Goal: Transaction & Acquisition: Purchase product/service

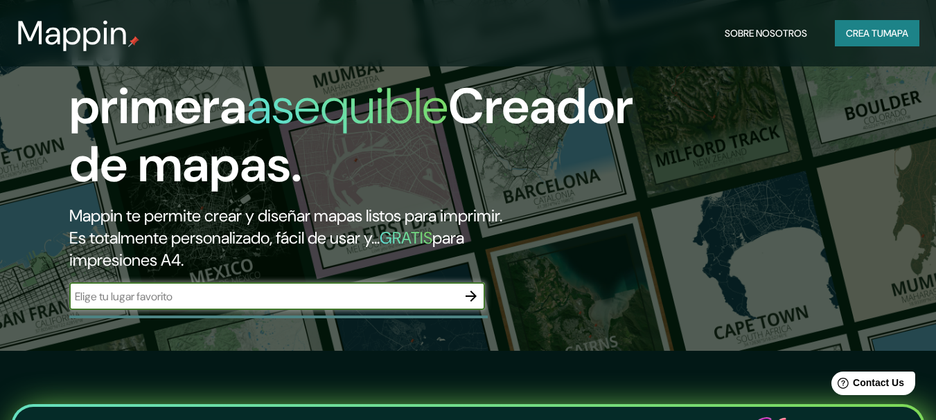
click at [244, 301] on input "text" at bounding box center [263, 297] width 388 height 16
type input "san [PERSON_NAME]"
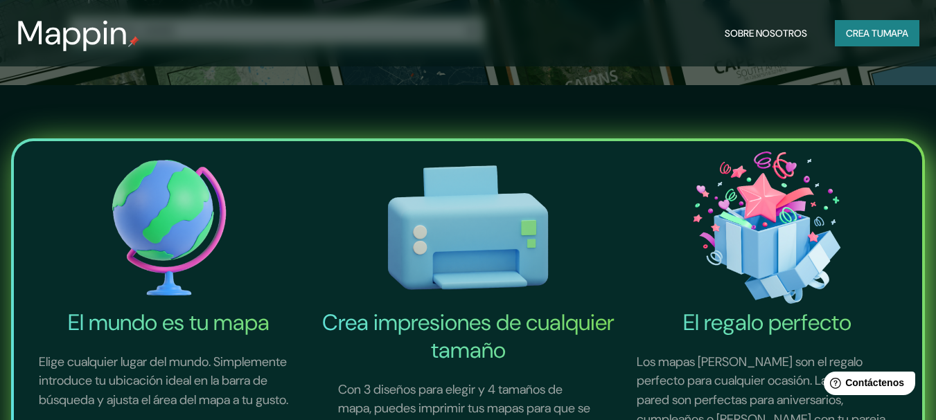
scroll to position [416, 0]
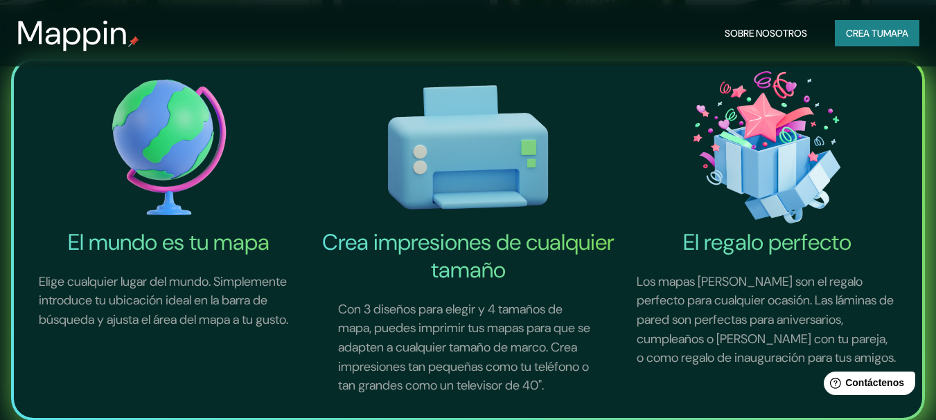
click at [155, 159] on img at bounding box center [169, 147] width 294 height 162
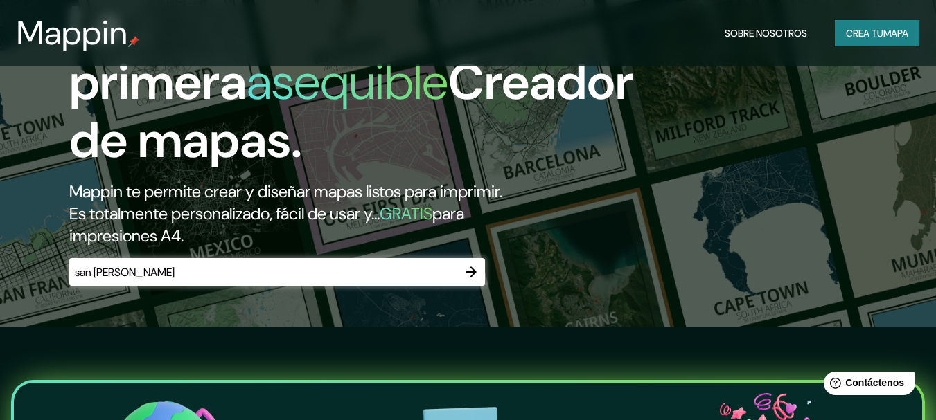
scroll to position [69, 0]
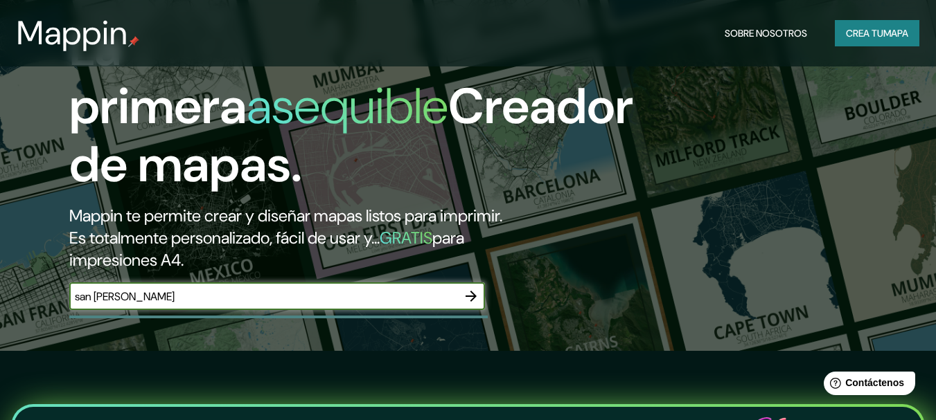
click at [199, 294] on input "san [PERSON_NAME]" at bounding box center [263, 297] width 388 height 16
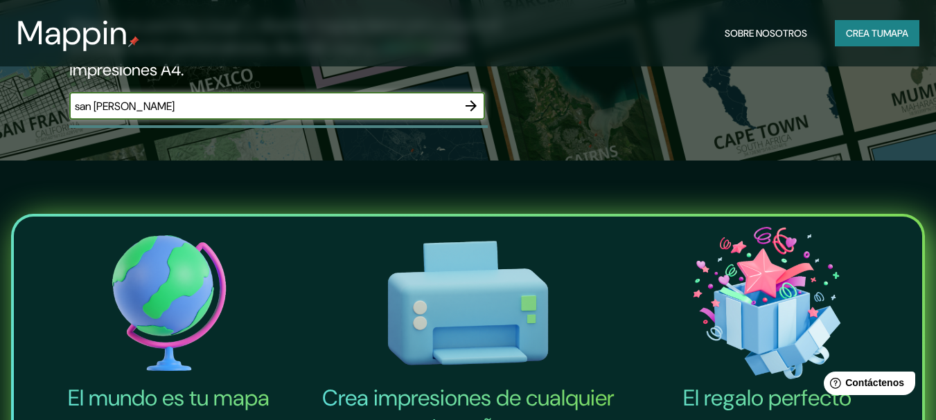
scroll to position [277, 0]
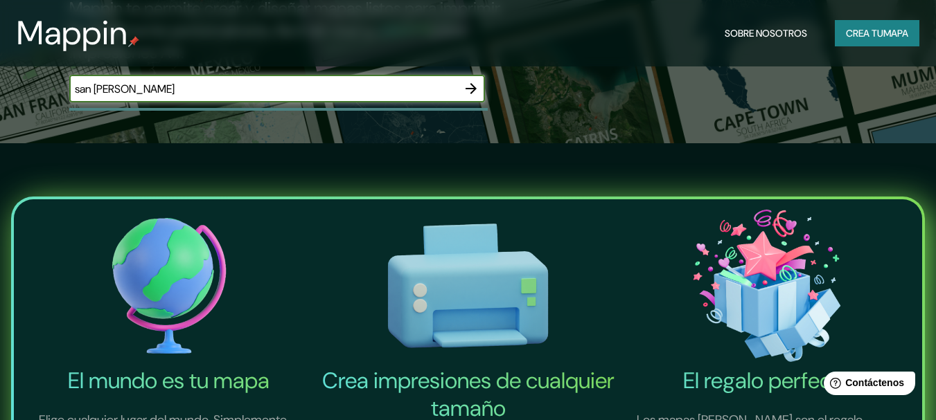
click at [168, 300] on img at bounding box center [169, 286] width 294 height 162
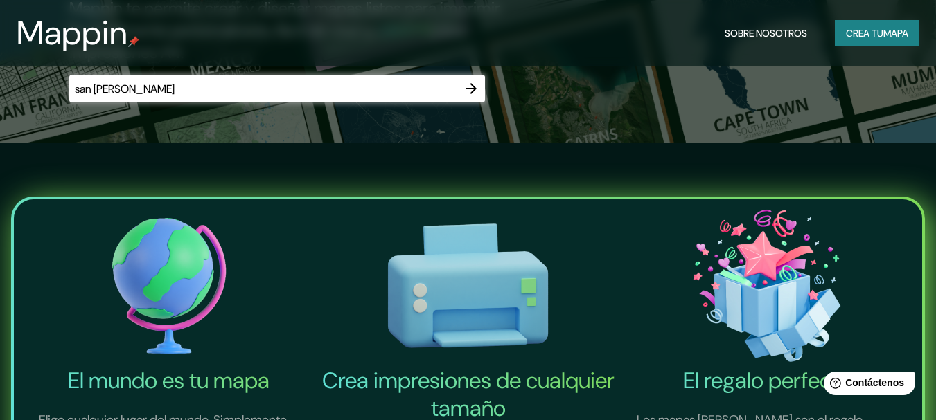
click at [168, 299] on img at bounding box center [169, 286] width 294 height 162
click at [168, 298] on img at bounding box center [169, 286] width 294 height 162
click at [465, 91] on icon "button" at bounding box center [471, 88] width 17 height 17
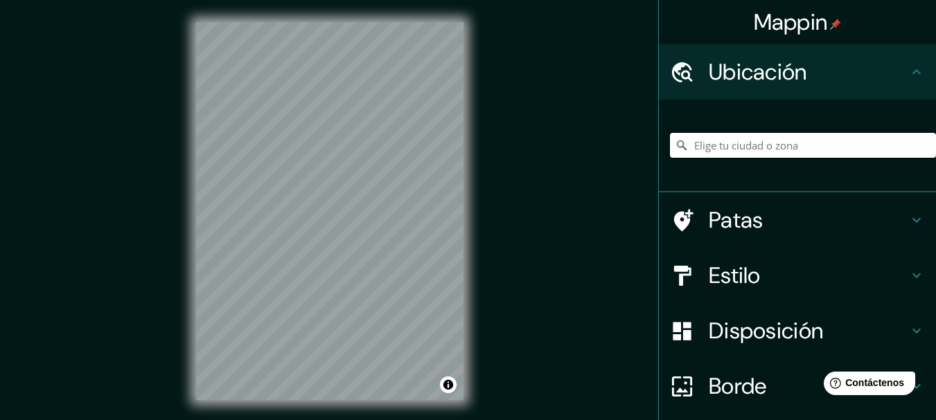
click at [708, 141] on input "Elige tu ciudad o zona" at bounding box center [803, 145] width 266 height 25
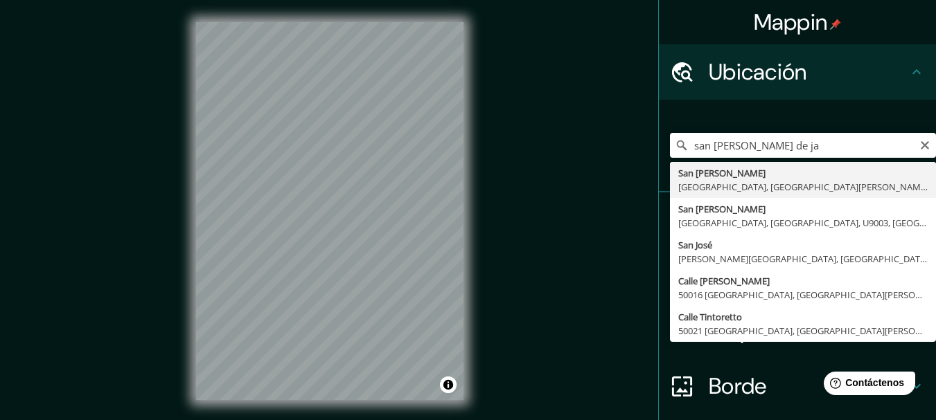
type input "San [PERSON_NAME], [GEOGRAPHIC_DATA], [GEOGRAPHIC_DATA][PERSON_NAME], [GEOGRAPH…"
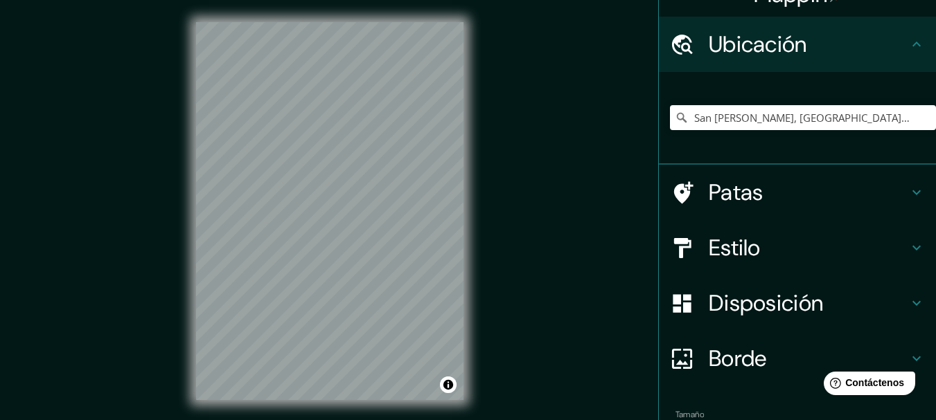
scroll to position [69, 0]
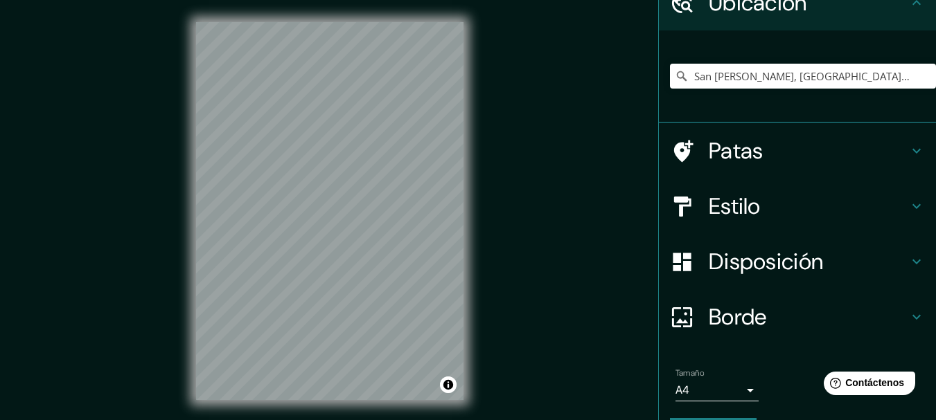
click at [908, 204] on icon at bounding box center [916, 206] width 17 height 17
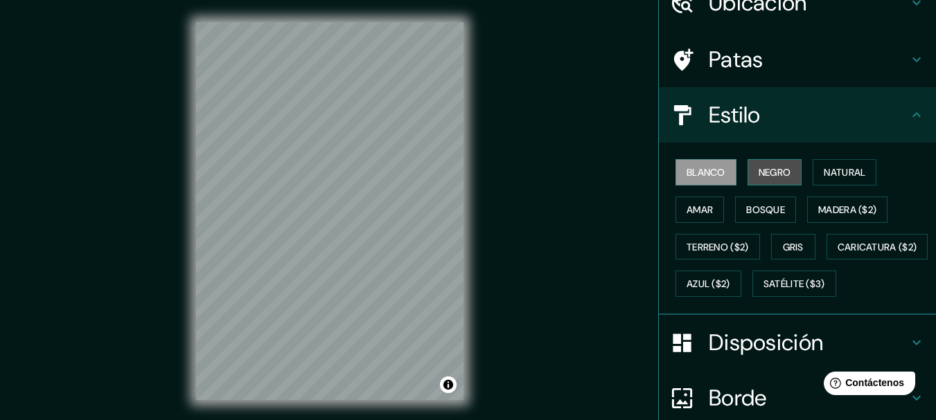
click at [776, 174] on font "Negro" at bounding box center [774, 172] width 33 height 12
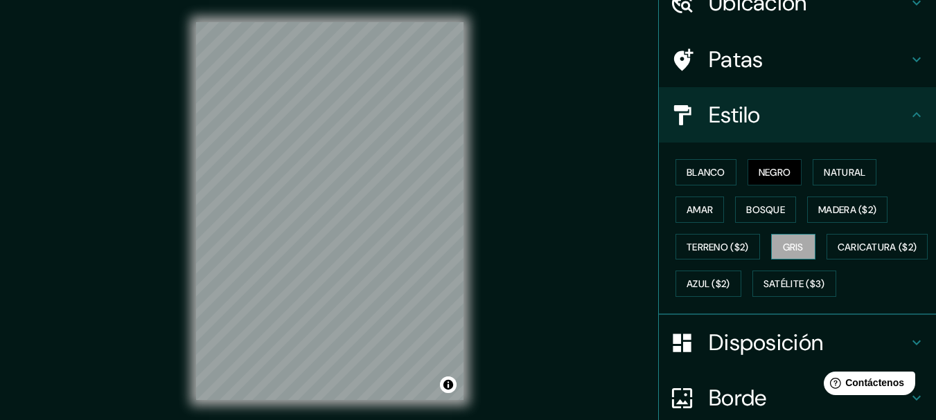
click at [783, 247] on font "Gris" at bounding box center [793, 247] width 21 height 12
click at [755, 219] on button "Bosque" at bounding box center [765, 210] width 61 height 26
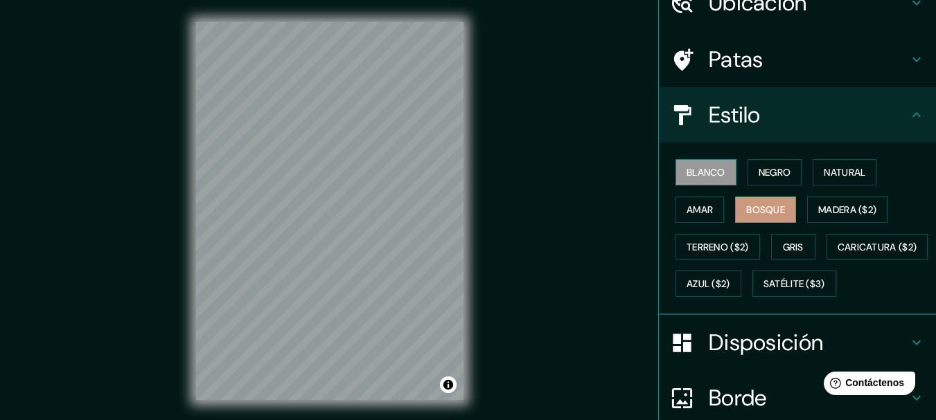
click at [704, 171] on font "Blanco" at bounding box center [705, 172] width 39 height 12
click at [761, 217] on font "Bosque" at bounding box center [765, 210] width 39 height 18
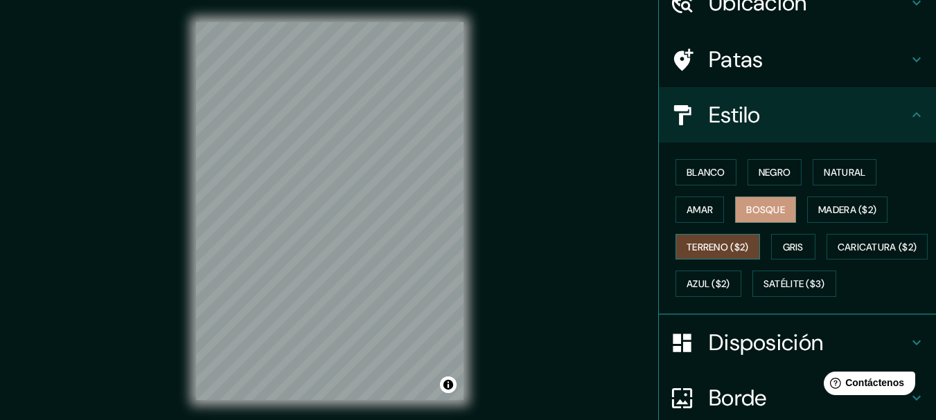
click at [701, 246] on font "Terreno ($2)" at bounding box center [717, 247] width 62 height 12
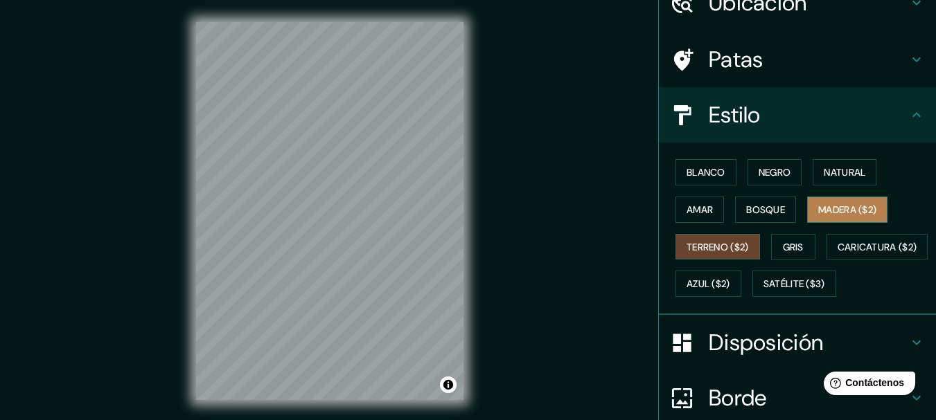
click at [832, 208] on font "Madera ($2)" at bounding box center [847, 210] width 58 height 12
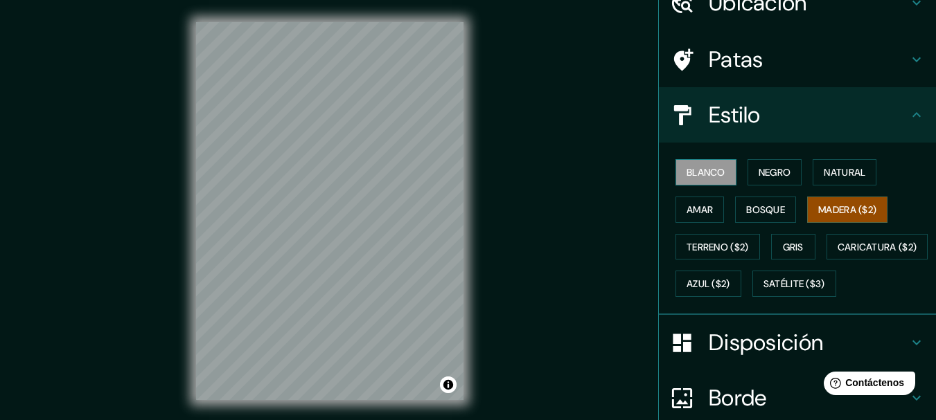
click at [717, 177] on button "Blanco" at bounding box center [705, 172] width 61 height 26
click at [823, 169] on font "Natural" at bounding box center [844, 172] width 42 height 12
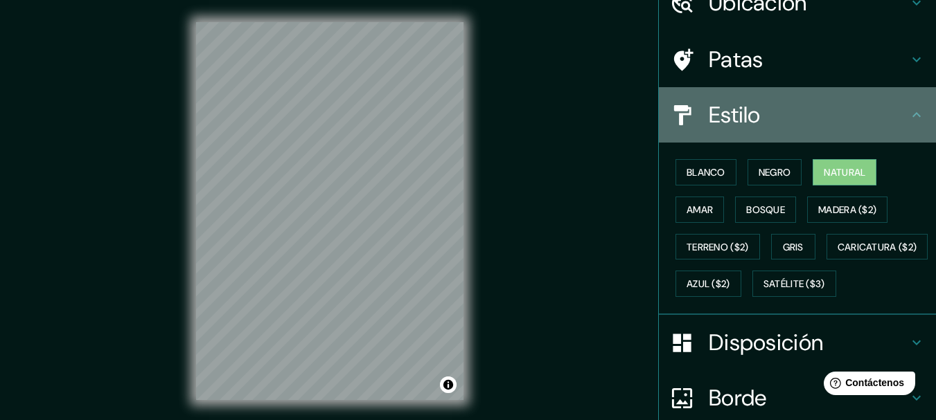
click at [758, 101] on h4 "Estilo" at bounding box center [807, 115] width 199 height 28
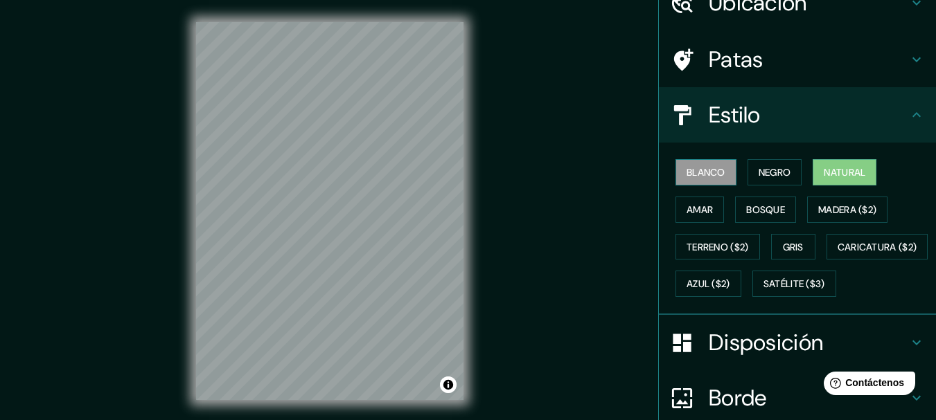
click at [697, 172] on font "Blanco" at bounding box center [705, 172] width 39 height 12
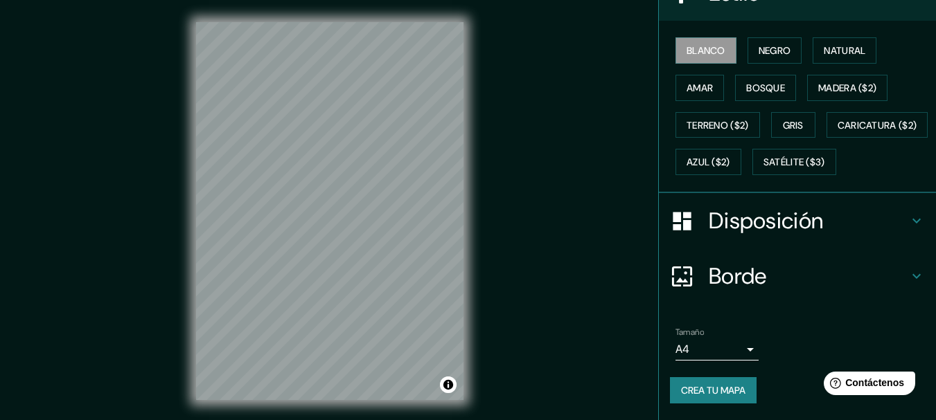
click at [771, 224] on font "Disposición" at bounding box center [765, 220] width 114 height 29
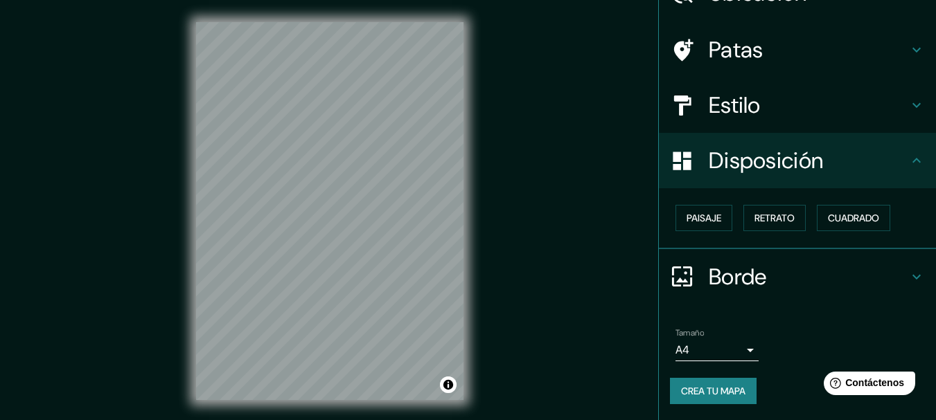
scroll to position [79, 0]
click at [702, 224] on font "Paisaje" at bounding box center [703, 218] width 35 height 12
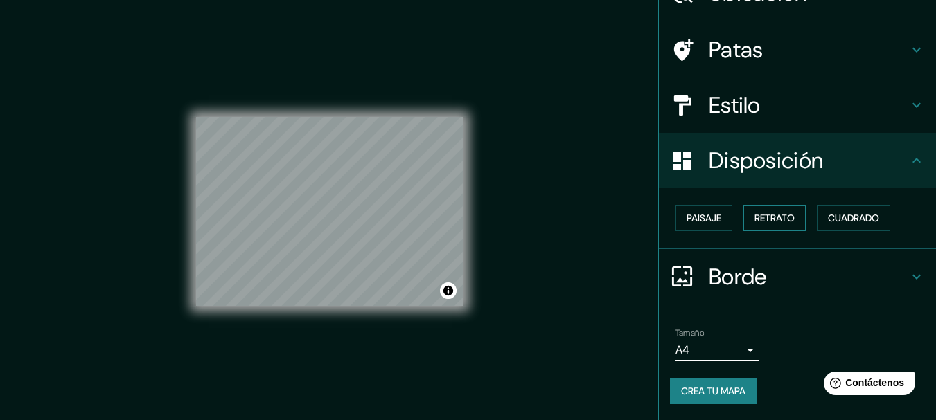
click at [754, 222] on font "Retrato" at bounding box center [774, 218] width 40 height 12
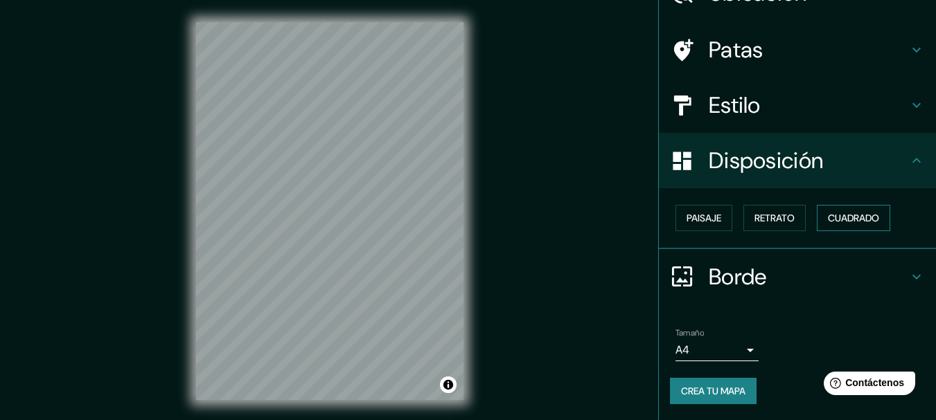
click at [843, 217] on font "Cuadrado" at bounding box center [853, 218] width 51 height 12
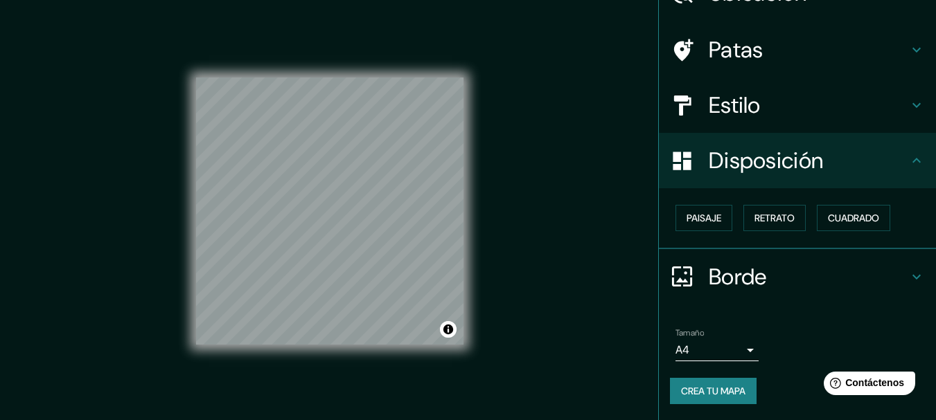
click at [774, 276] on h4 "Borde" at bounding box center [807, 277] width 199 height 28
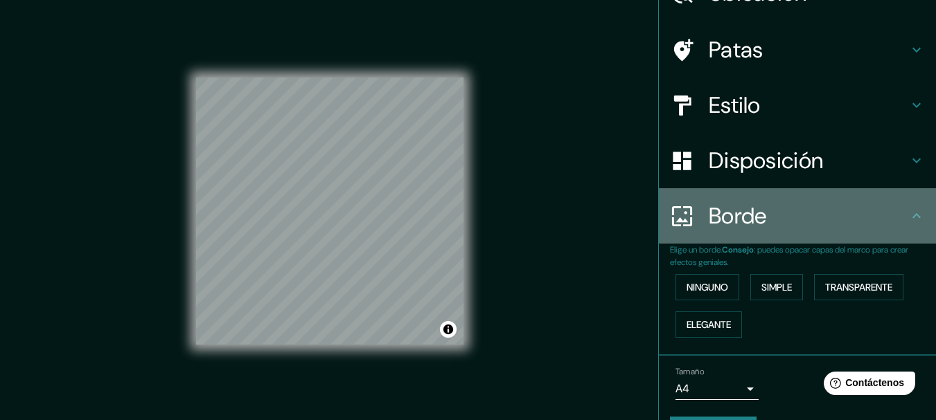
click at [807, 227] on h4 "Borde" at bounding box center [807, 216] width 199 height 28
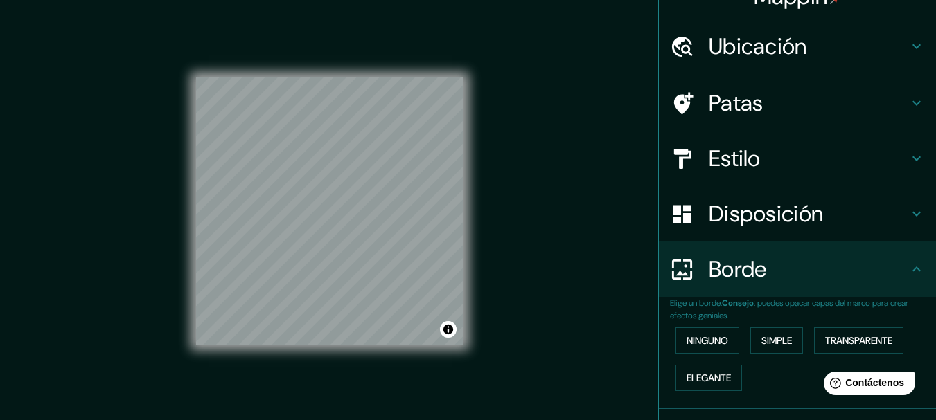
scroll to position [10, 0]
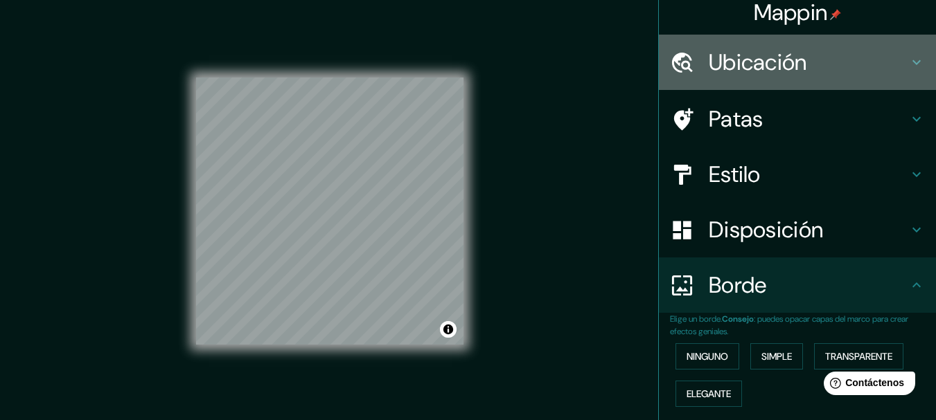
click at [768, 81] on div "Ubicación" at bounding box center [797, 62] width 277 height 55
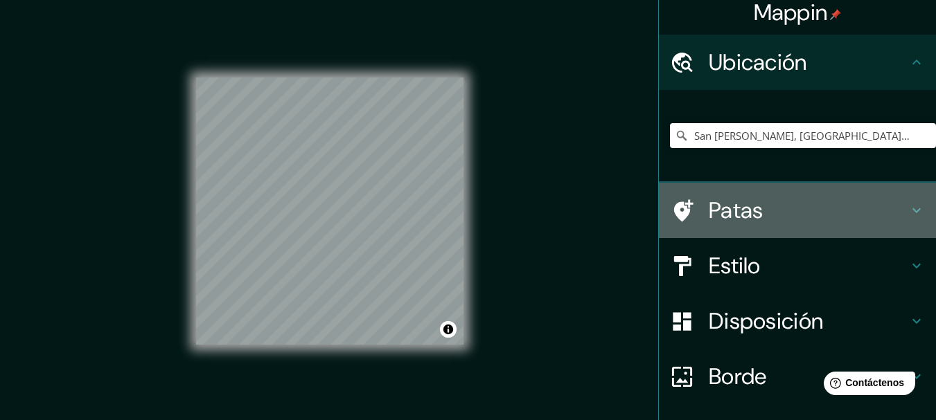
click at [786, 202] on h4 "Patas" at bounding box center [807, 211] width 199 height 28
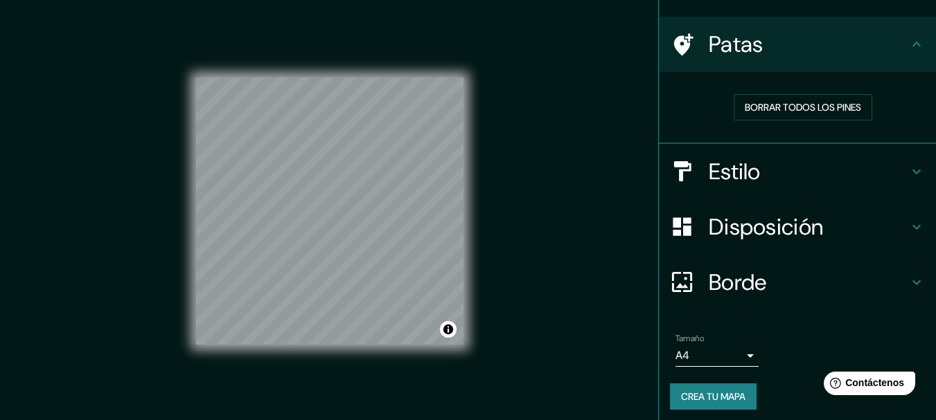
scroll to position [90, 0]
